Goal: Transaction & Acquisition: Purchase product/service

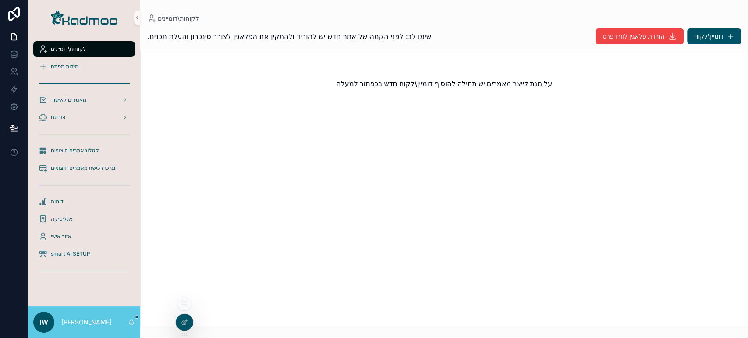
click at [186, 308] on div at bounding box center [184, 304] width 14 height 14
click at [184, 301] on icon at bounding box center [183, 302] width 2 height 2
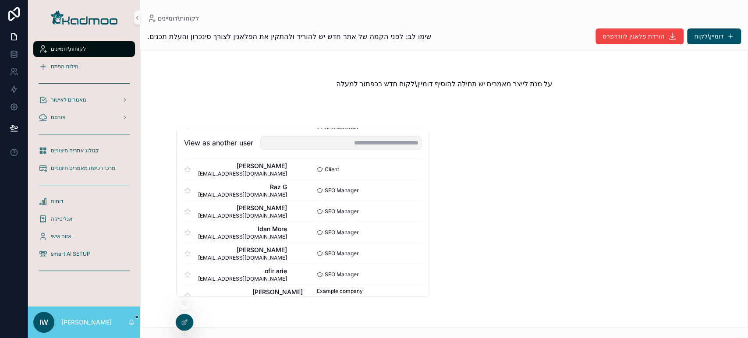
scroll to position [527, 0]
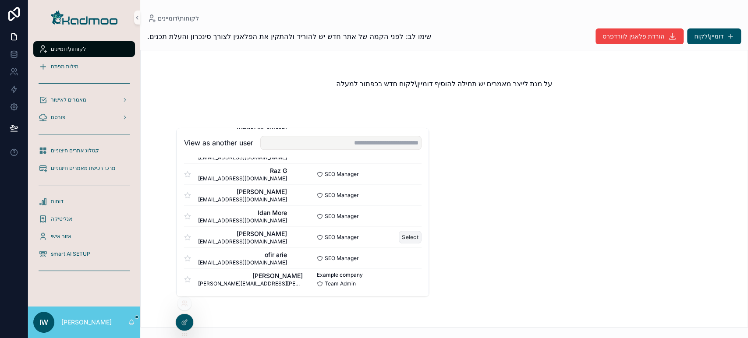
click at [401, 237] on button "Select" at bounding box center [410, 237] width 23 height 13
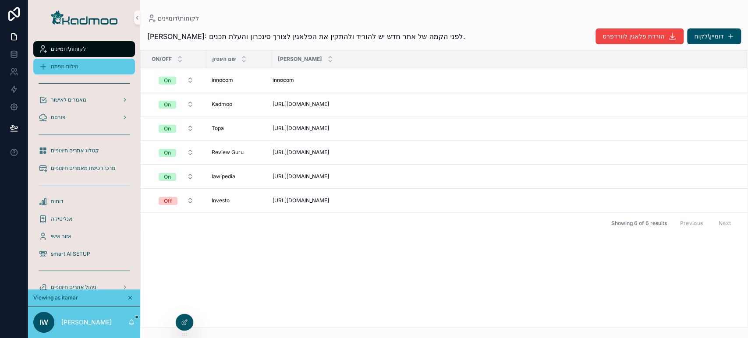
click at [69, 64] on span "מילות מפתח" at bounding box center [65, 66] width 28 height 7
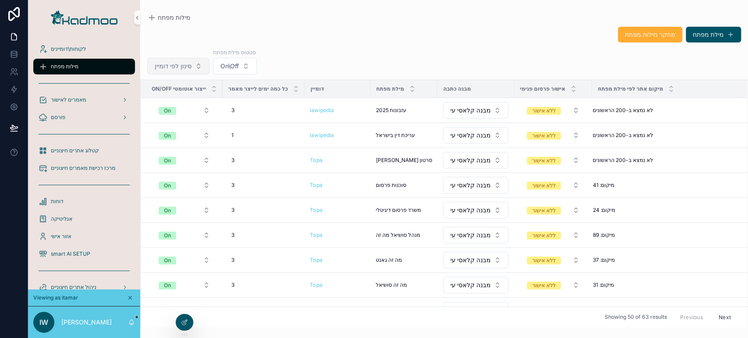
click at [185, 67] on span "סינון לפי דומיין" at bounding box center [173, 66] width 37 height 9
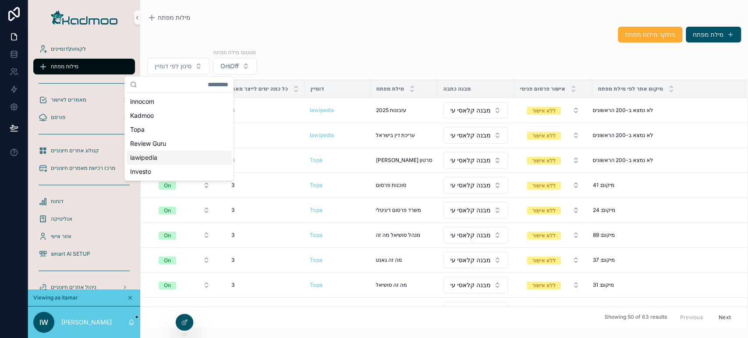
click at [158, 160] on div "lawipedia" at bounding box center [179, 158] width 105 height 14
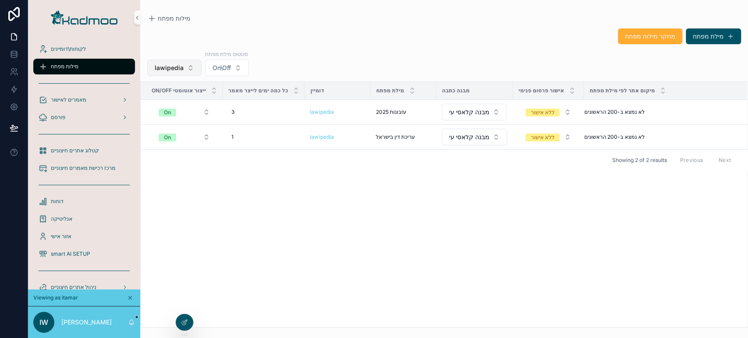
click at [184, 67] on button "lawipedia" at bounding box center [174, 68] width 54 height 17
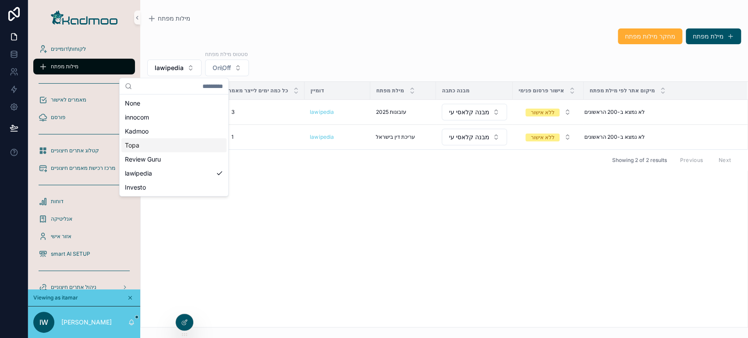
click at [167, 143] on div "Topa" at bounding box center [173, 145] width 105 height 14
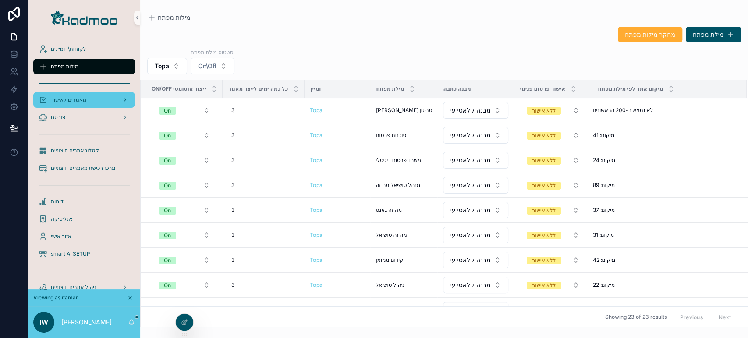
click at [59, 101] on span "מאמרים לאישור" at bounding box center [68, 99] width 35 height 7
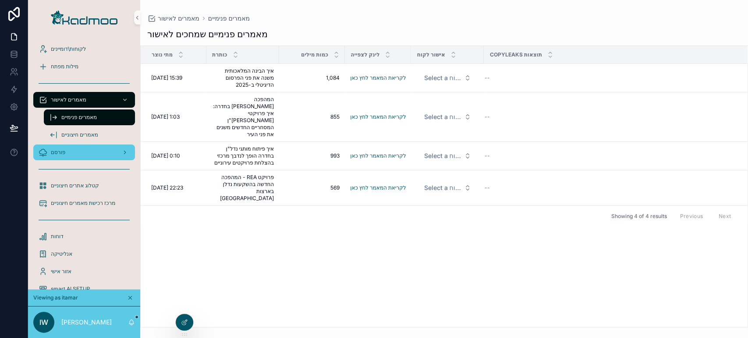
click at [67, 152] on div "פורסם" at bounding box center [84, 152] width 91 height 14
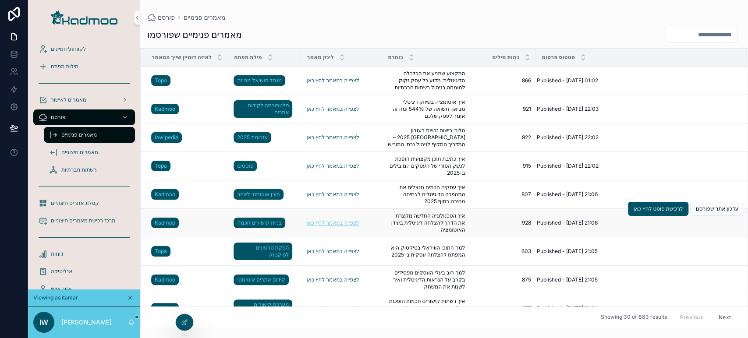
click at [341, 222] on link "לצפייה במאמר לחץ כאן" at bounding box center [332, 223] width 53 height 7
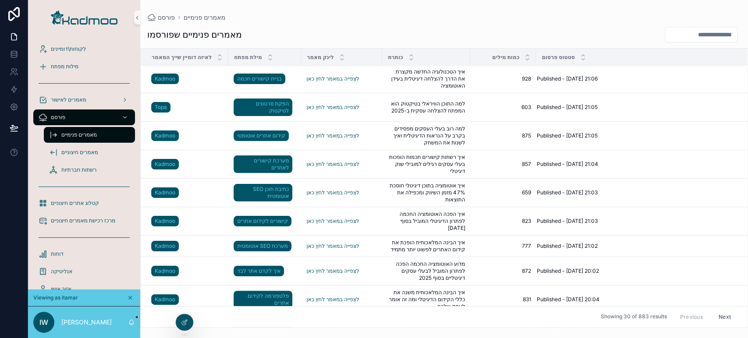
scroll to position [153, 0]
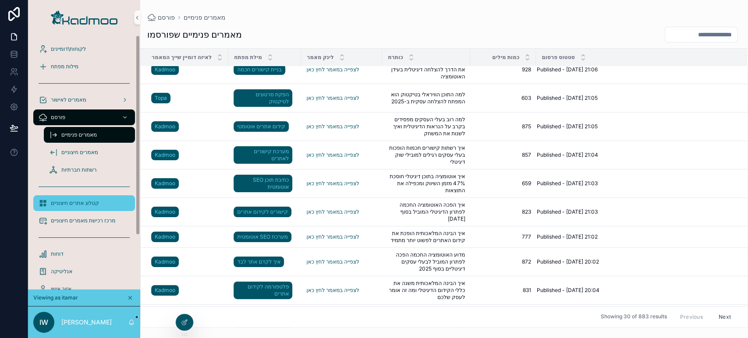
click at [92, 208] on div "קטלוג אתרים חיצוניים" at bounding box center [84, 203] width 91 height 14
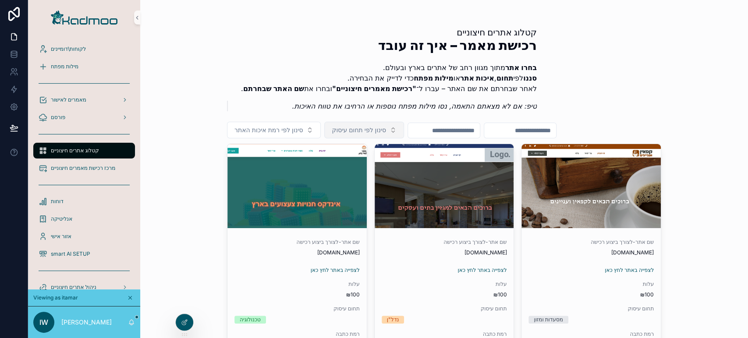
click at [365, 123] on button "סינון לפי תחום עיסוק" at bounding box center [363, 130] width 79 height 17
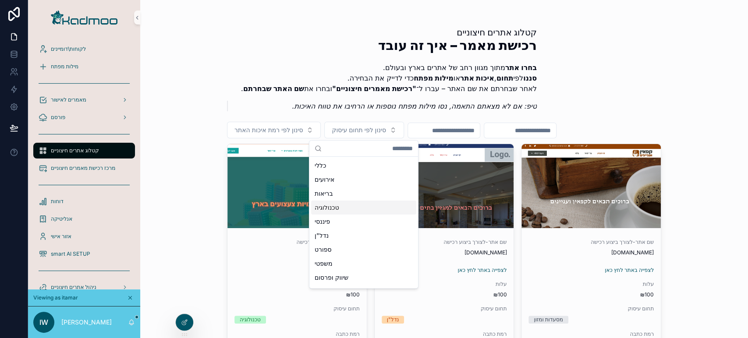
click at [387, 204] on div "טכנולוגיה" at bounding box center [363, 208] width 105 height 14
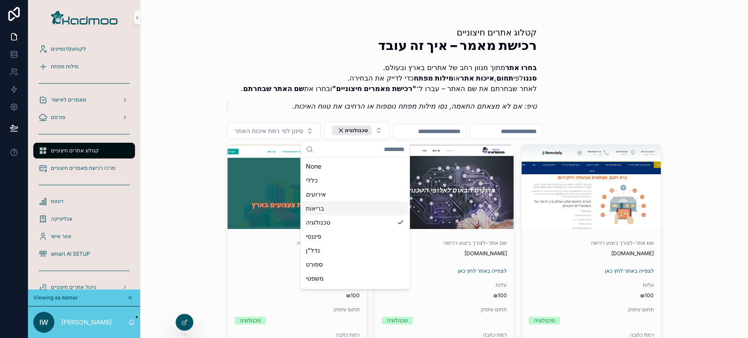
click at [271, 107] on p "טיפ: אם לא מצאתם התאמה, נסו מילות מפתח נוספות או הרחיבו את טווח האיכות." at bounding box center [386, 106] width 302 height 11
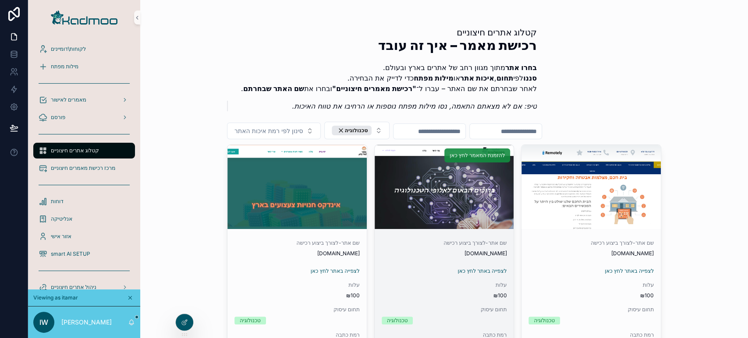
click at [472, 156] on span "להזמנת המאמר לחץ כאן" at bounding box center [477, 155] width 55 height 7
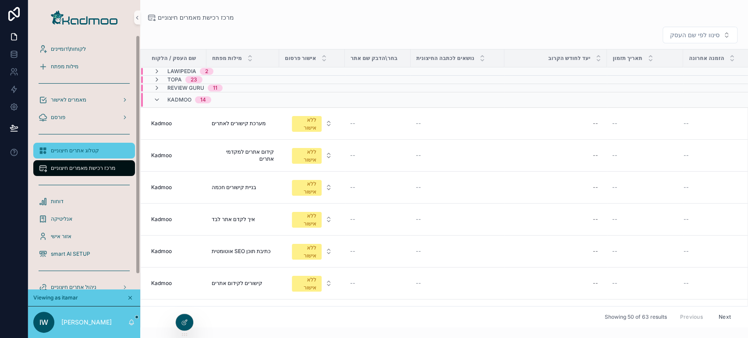
click at [98, 151] on span "קטלוג אתרים חיצוניים" at bounding box center [75, 150] width 48 height 7
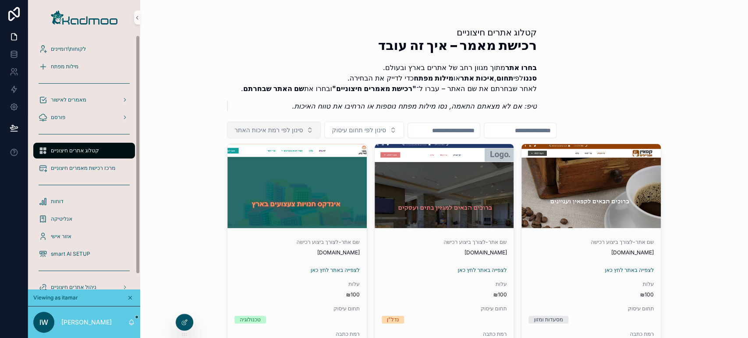
click at [278, 126] on span "סינון לפי רמת איכות האתר" at bounding box center [268, 130] width 68 height 9
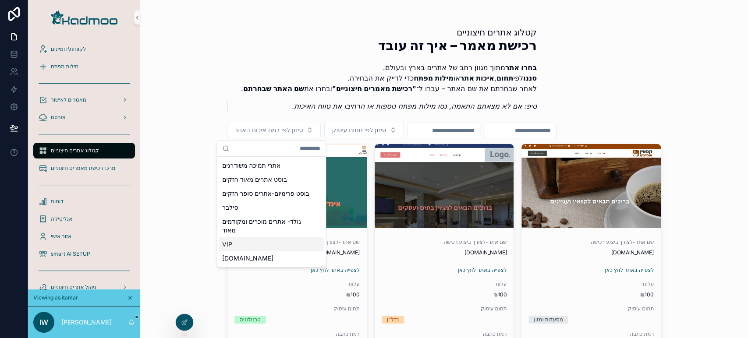
click at [253, 252] on div "VIP" at bounding box center [271, 245] width 105 height 14
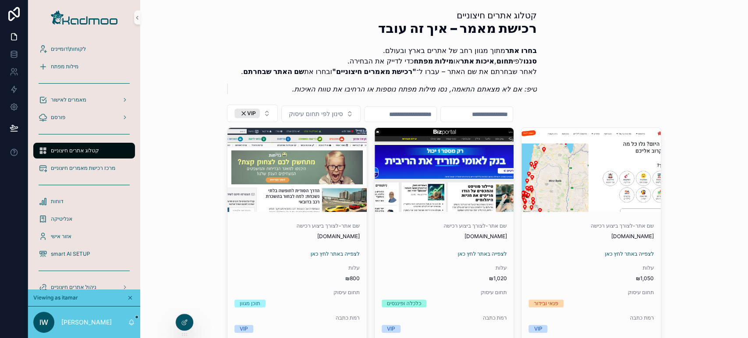
scroll to position [25, 0]
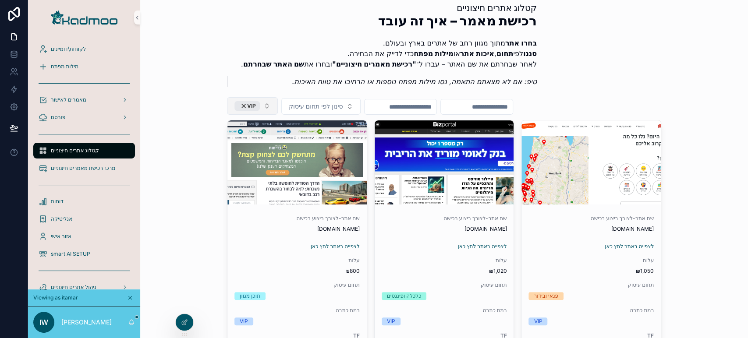
click at [263, 106] on button "VIP" at bounding box center [252, 106] width 51 height 18
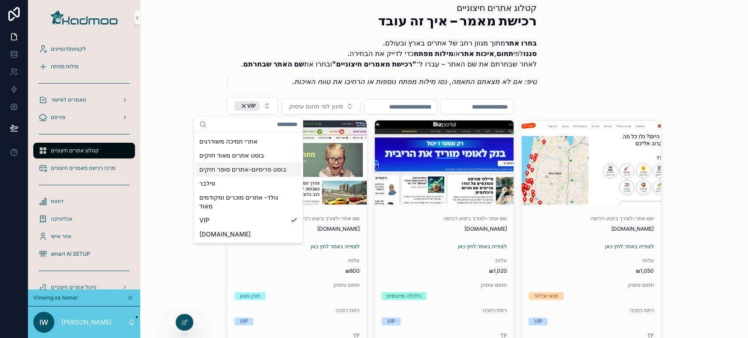
click at [263, 172] on div "בוסט פרימיום-אתרים סופר חזקים" at bounding box center [248, 170] width 105 height 14
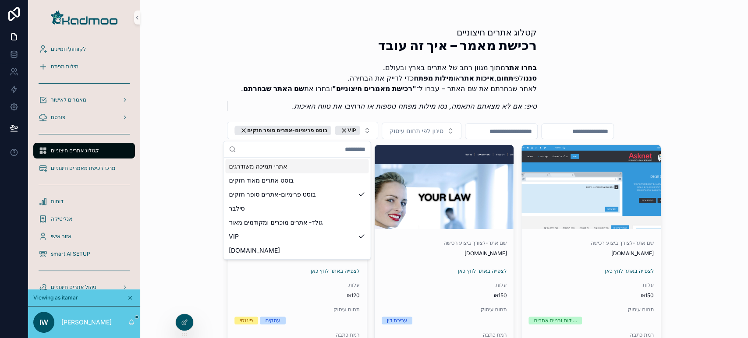
click at [677, 95] on div "קטלוג אתרים חיצוניים רכישת מאמר – איך זה עובד בחרו אתר מתוך מגוון רחב של אתרים …" at bounding box center [444, 169] width 608 height 338
